Goal: Information Seeking & Learning: Find specific page/section

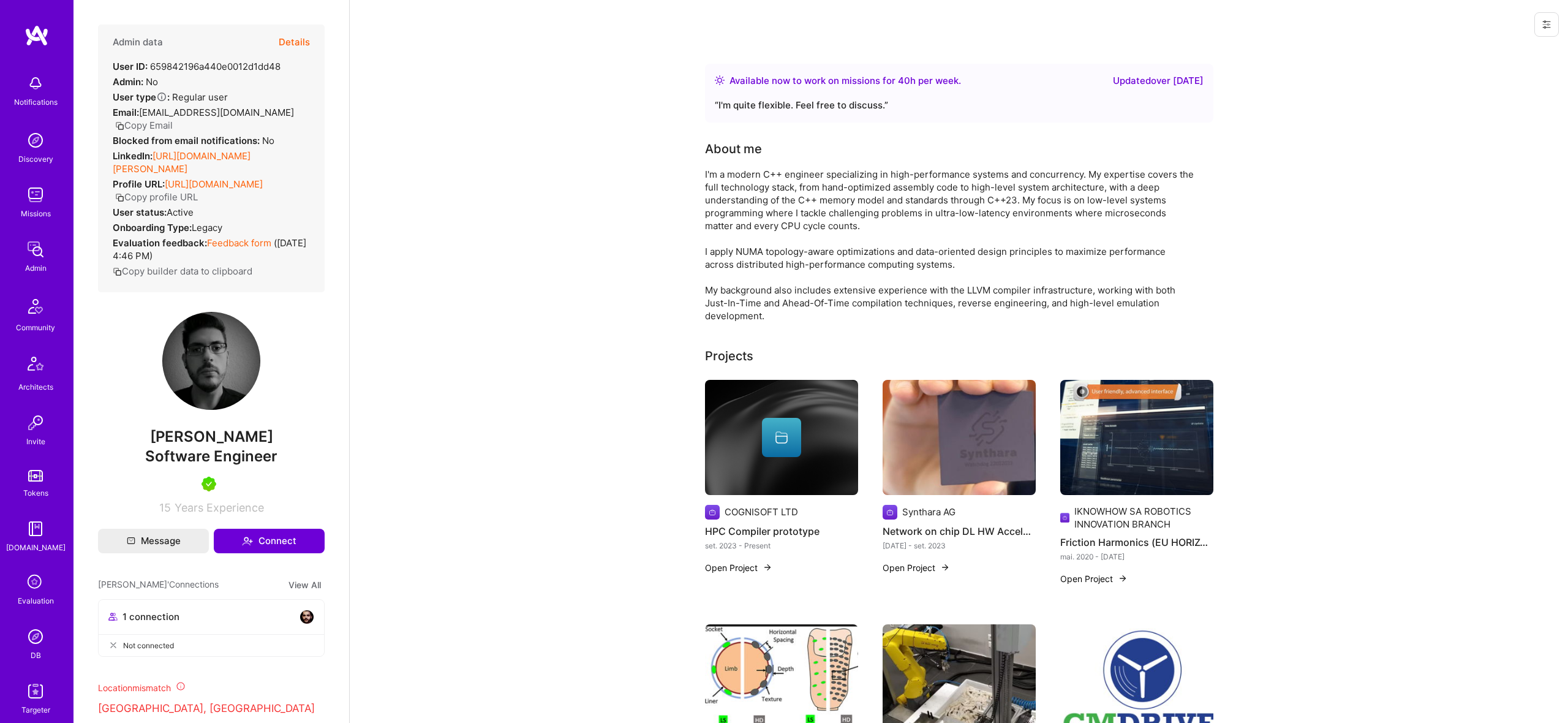
click at [196, 63] on div "User ID: 659842196a440e0012d1dd48" at bounding box center [196, 66] width 168 height 13
copy div "659842196a440e0012d1dd48"
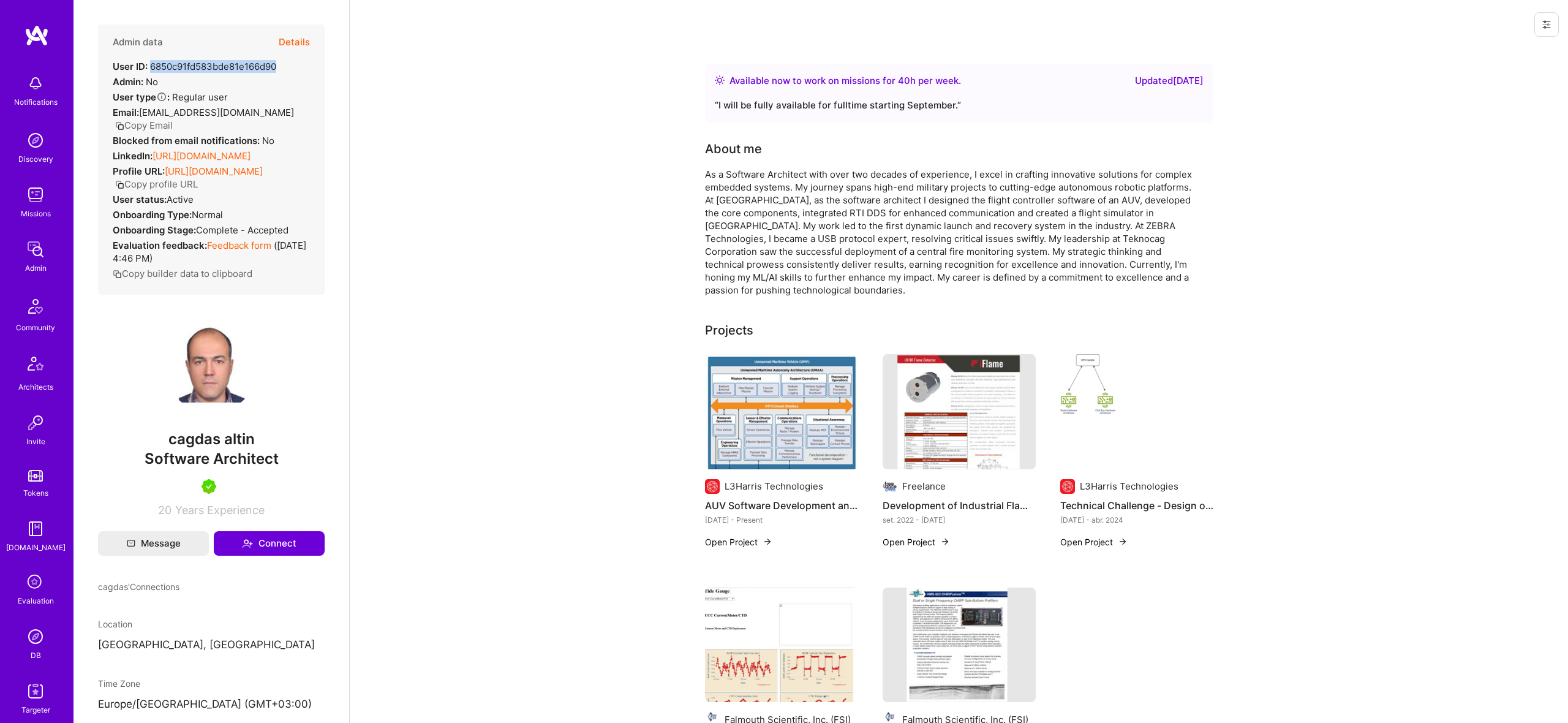
click at [214, 67] on div "User ID: 6850c91fd583bde81e166d90" at bounding box center [194, 66] width 163 height 13
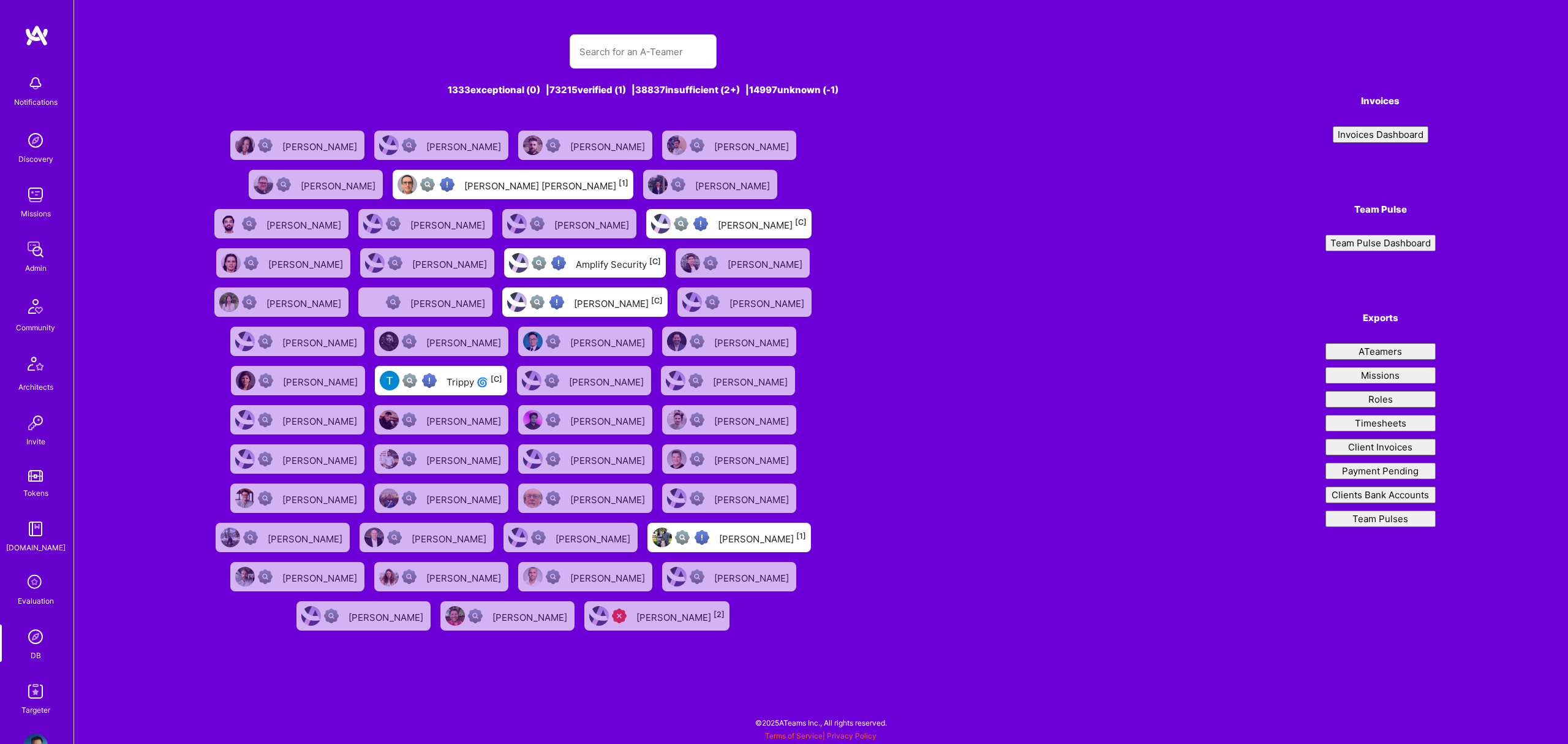
click at [631, 44] on input "text" at bounding box center [643, 52] width 128 height 31
type input "[PERSON_NAME]"
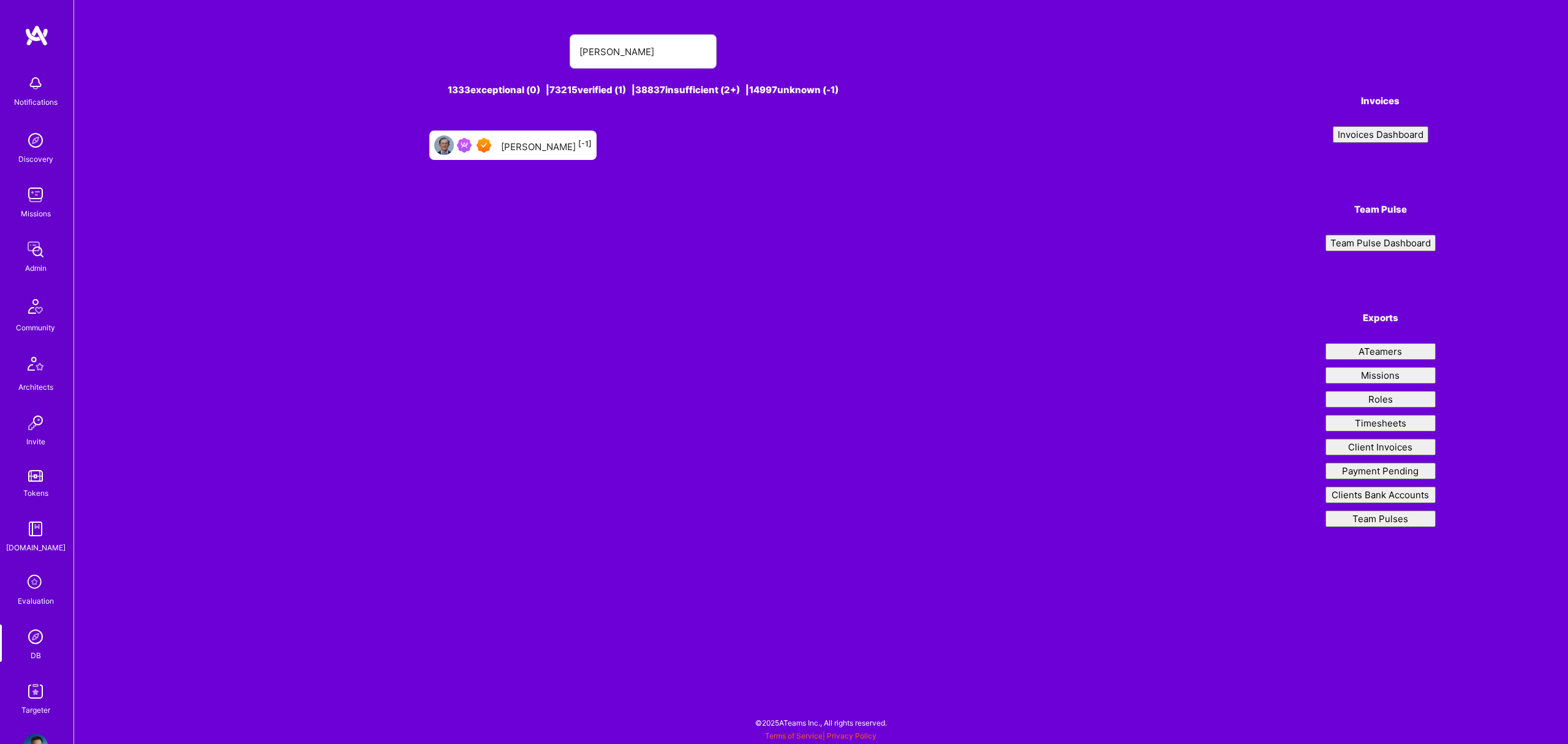
click at [540, 143] on div "Gabe Thendean [-1]" at bounding box center [546, 145] width 91 height 16
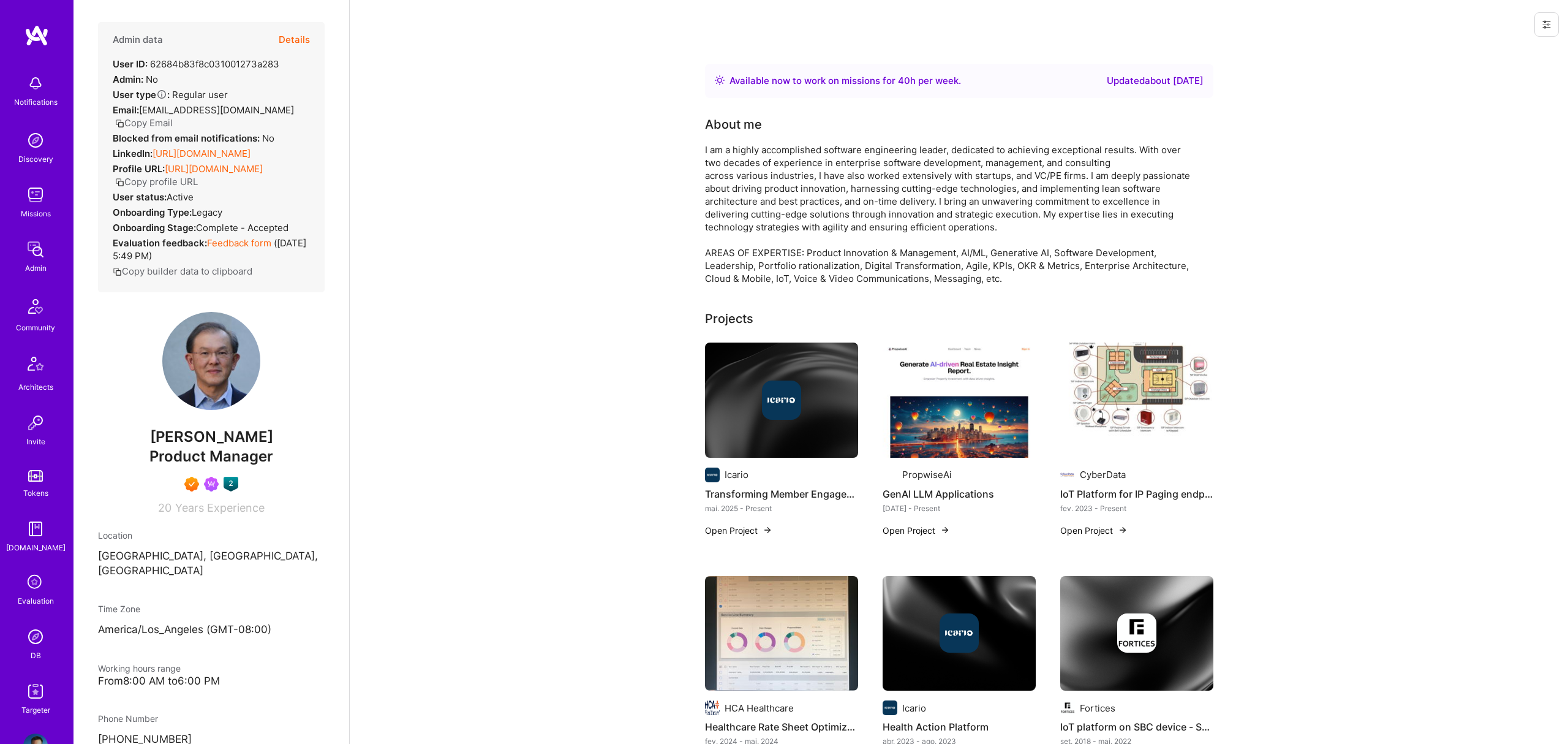
scroll to position [3, 0]
click at [288, 39] on button "Details" at bounding box center [294, 39] width 31 height 36
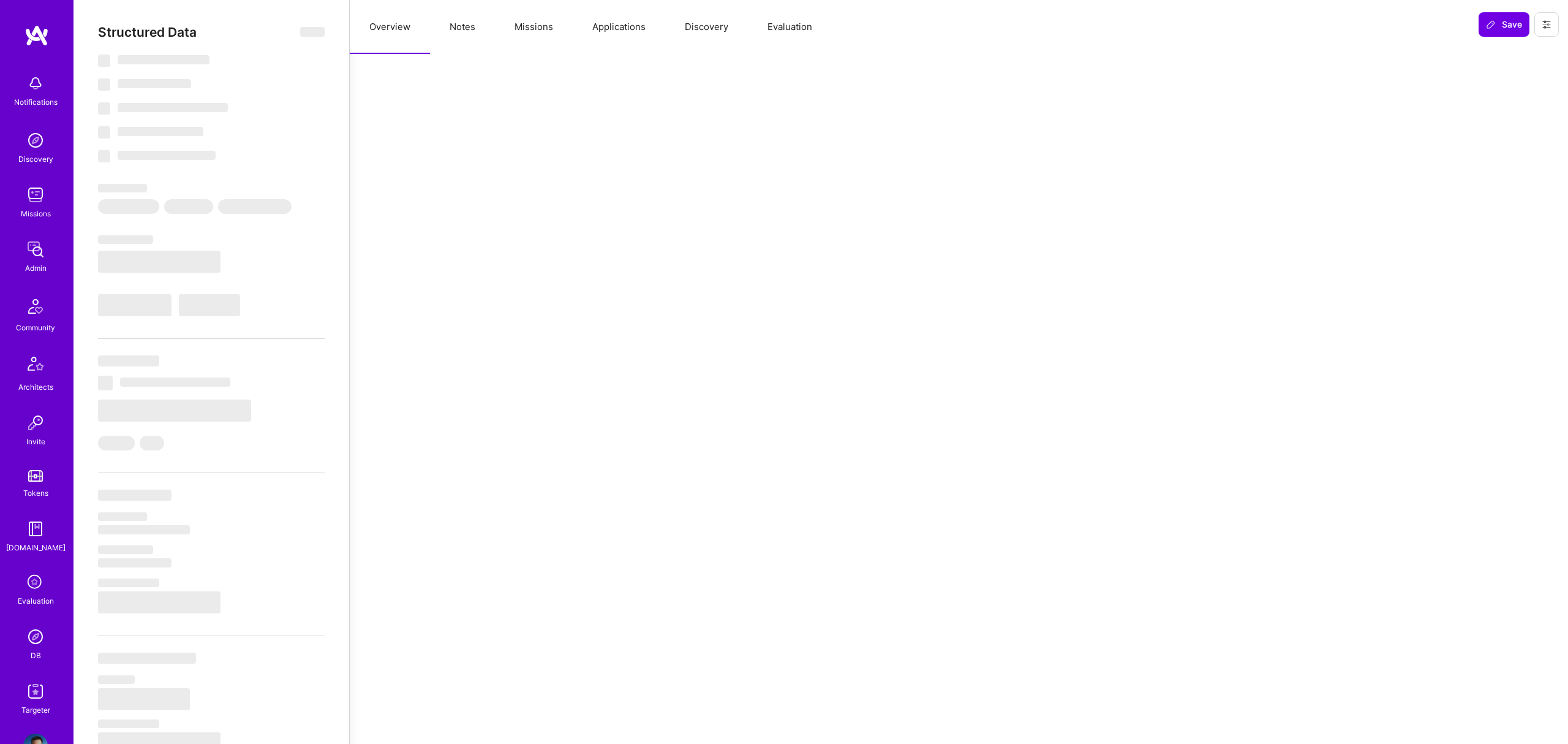
click at [528, 25] on button "Missions" at bounding box center [533, 27] width 78 height 54
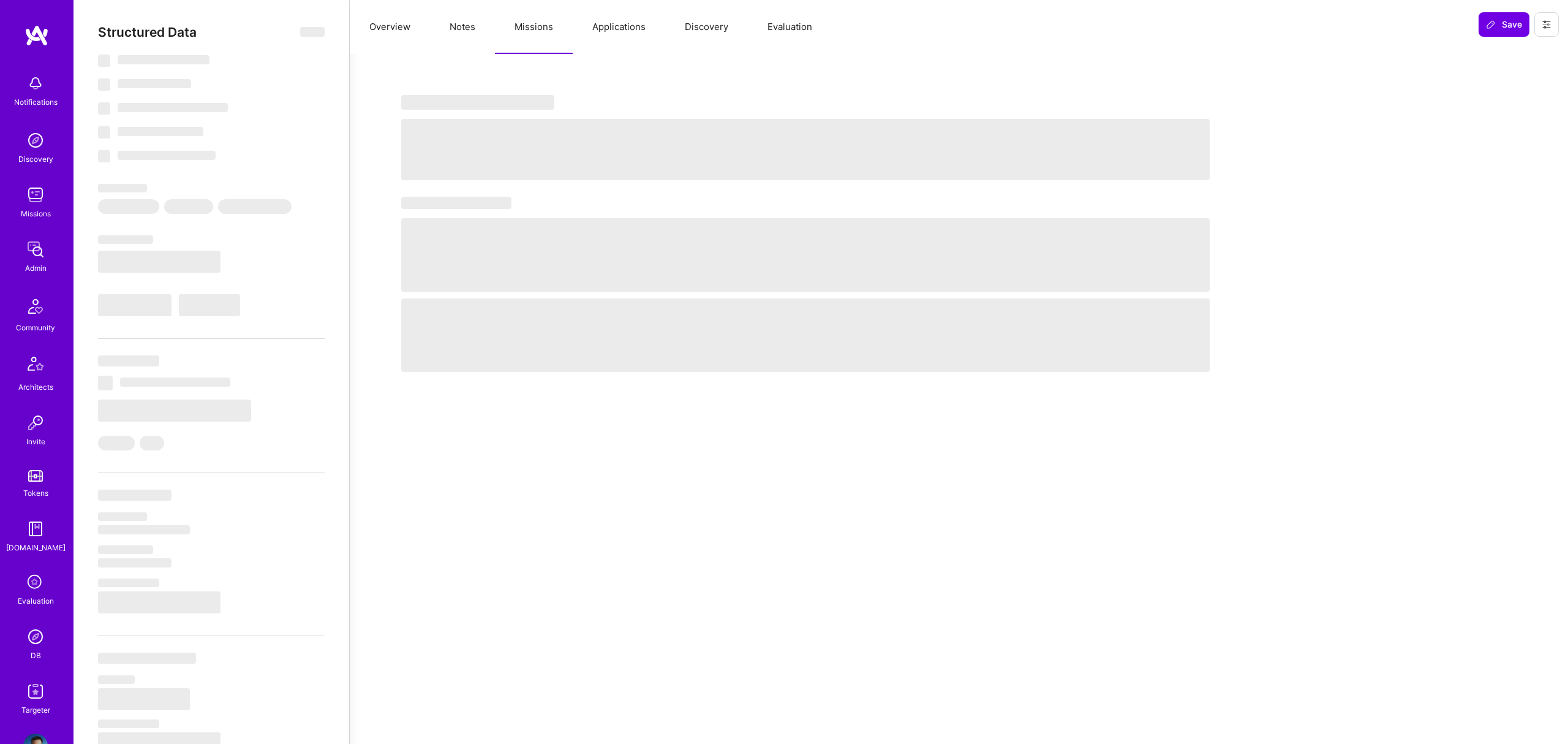
select select "Right Now"
select select "7"
select select "6"
select select "7"
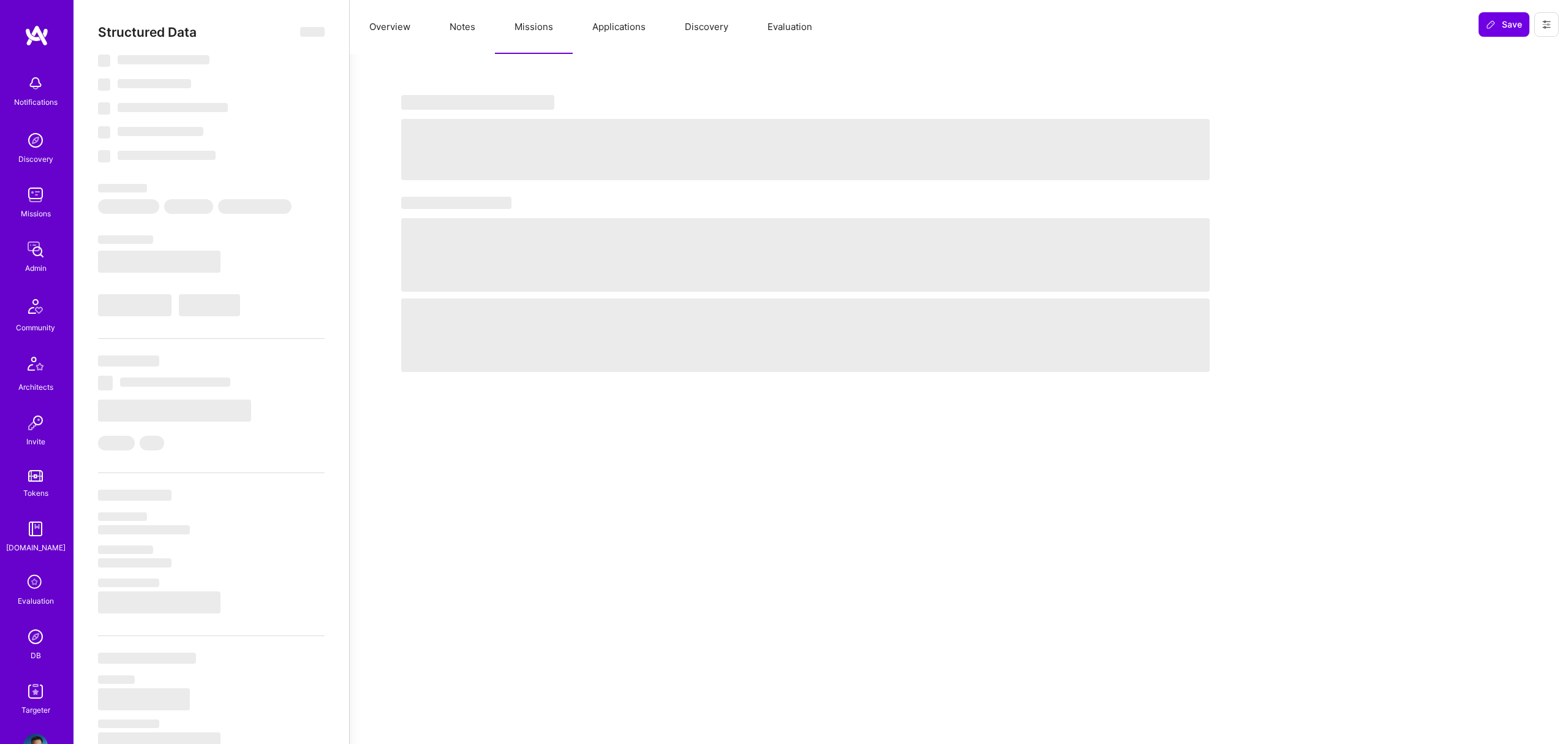
select select "US"
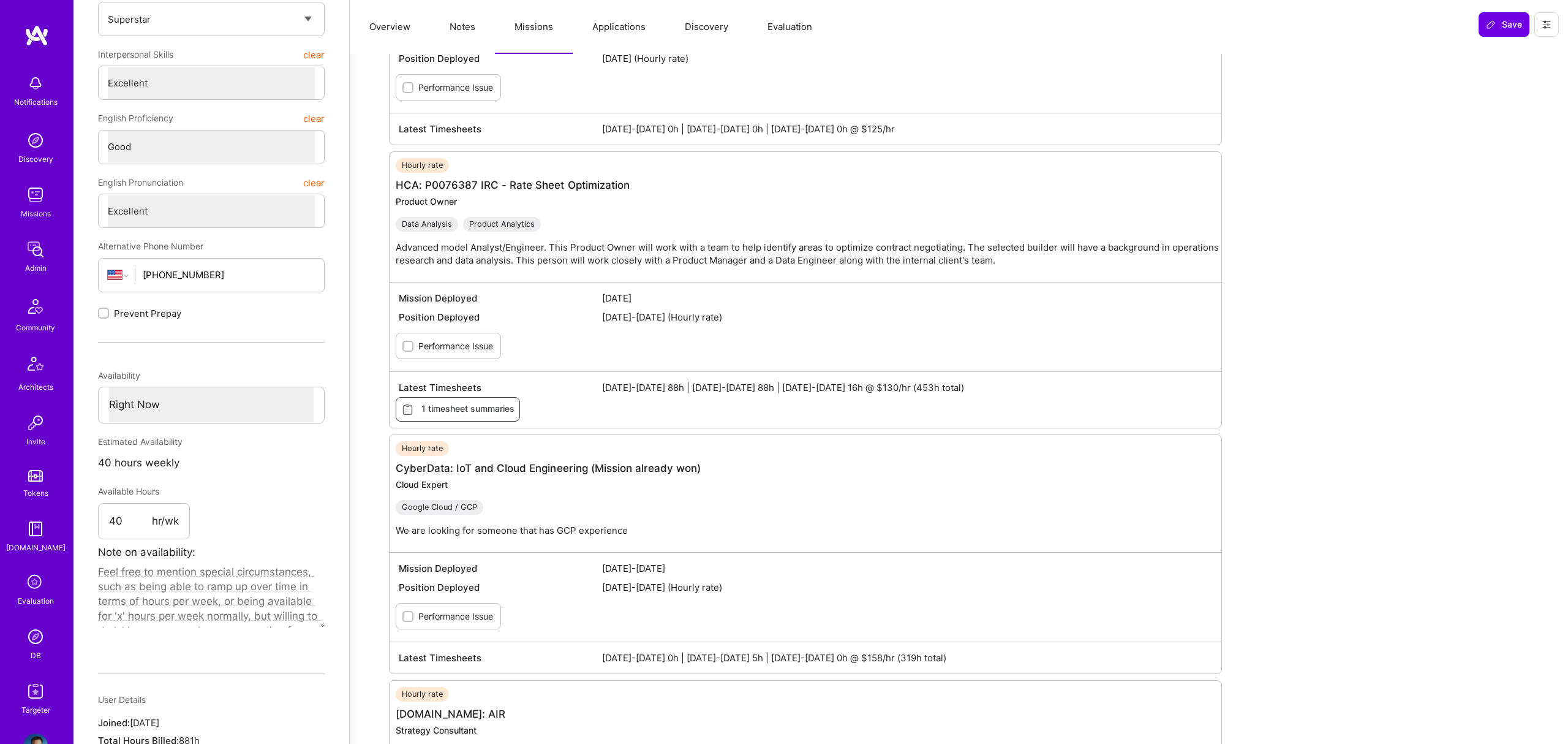
scroll to position [326, 0]
drag, startPoint x: 931, startPoint y: 388, endPoint x: 1145, endPoint y: 393, distance: 214.1
click at [1145, 393] on div "Latest Timesheets Apr 16-30 2024 88h | May 1-15 2024 88h | May 16-31 2024 16h @…" at bounding box center [805, 395] width 832 height 56
click at [1020, 402] on div "Latest Timesheets Apr 16-30 2024 88h | May 1-15 2024 88h | May 16-31 2024 16h @…" at bounding box center [805, 395] width 832 height 56
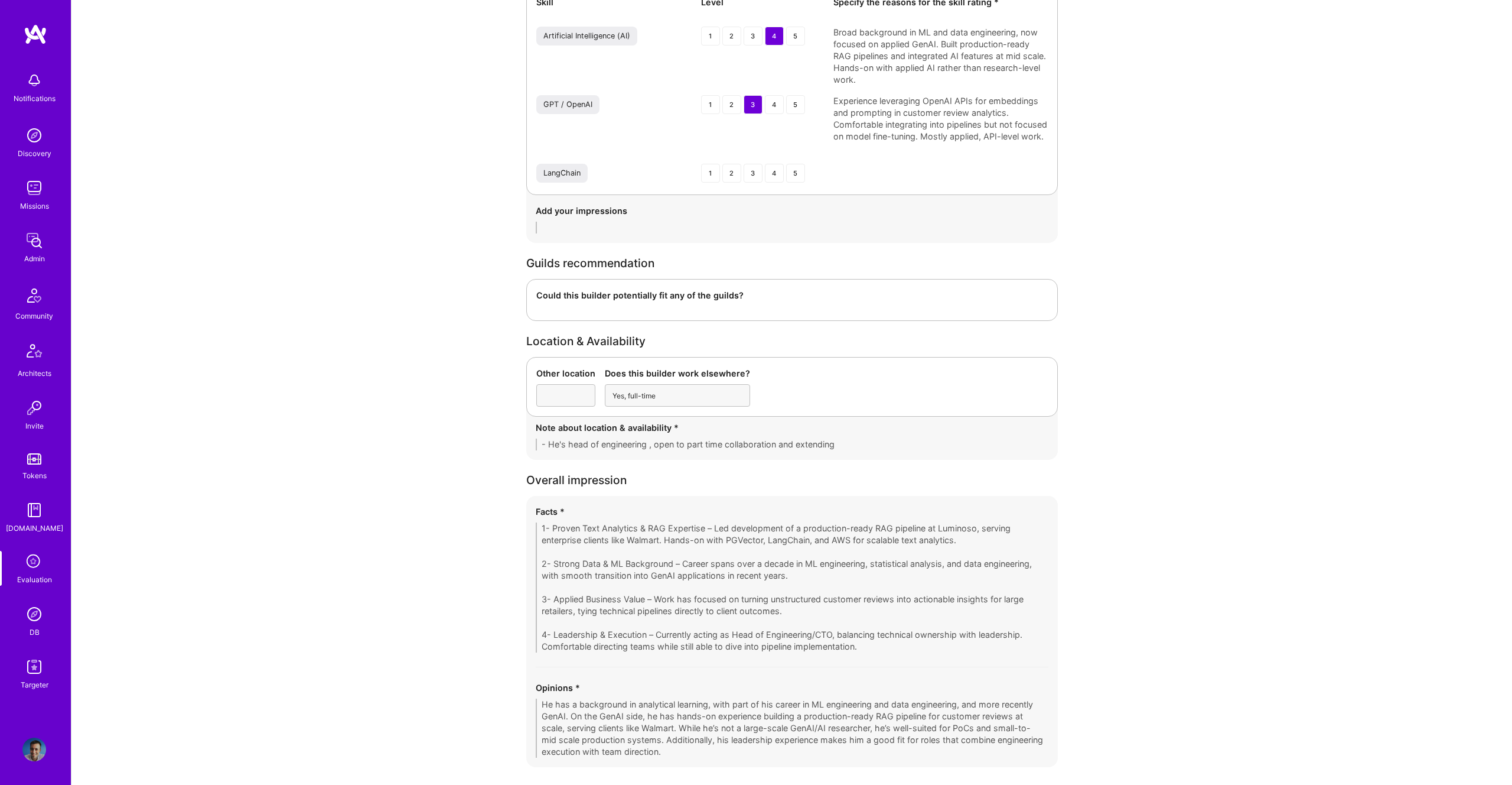
scroll to position [1761, 0]
